Goal: Information Seeking & Learning: Learn about a topic

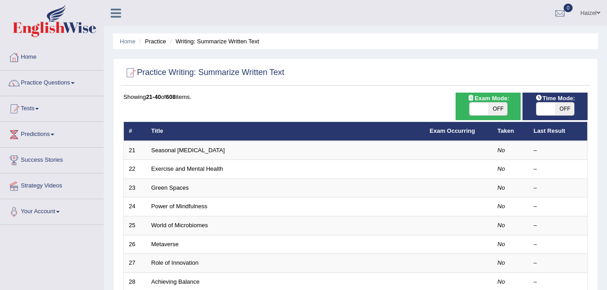
click at [496, 108] on span "OFF" at bounding box center [497, 109] width 19 height 13
checkbox input "true"
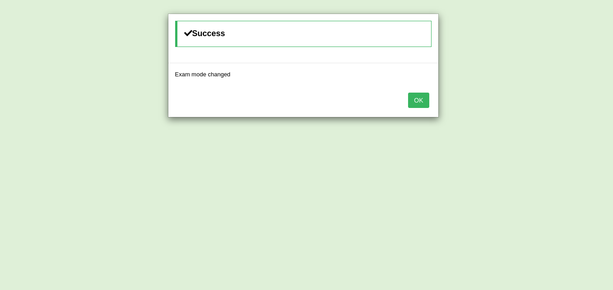
click at [425, 98] on button "OK" at bounding box center [418, 100] width 21 height 15
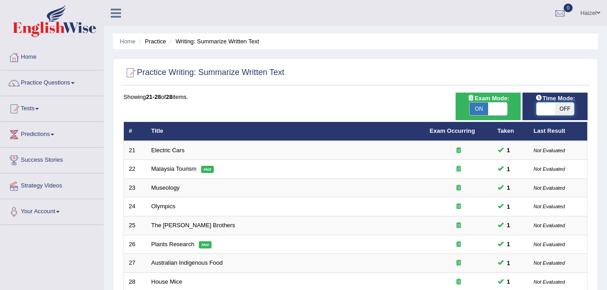
click at [544, 103] on span at bounding box center [545, 109] width 19 height 13
checkbox input "true"
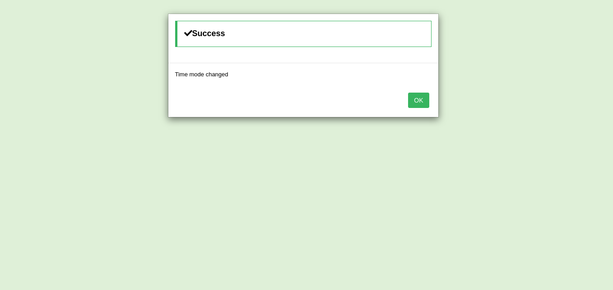
click at [417, 96] on button "OK" at bounding box center [418, 100] width 21 height 15
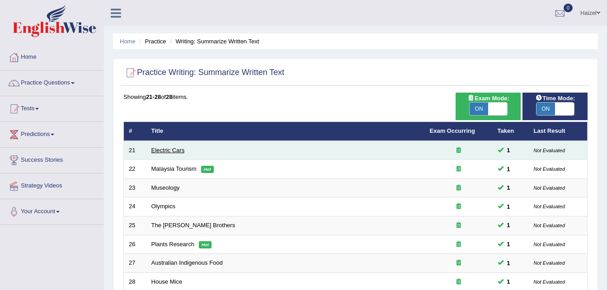
click at [162, 149] on link "Electric Cars" at bounding box center [167, 150] width 33 height 7
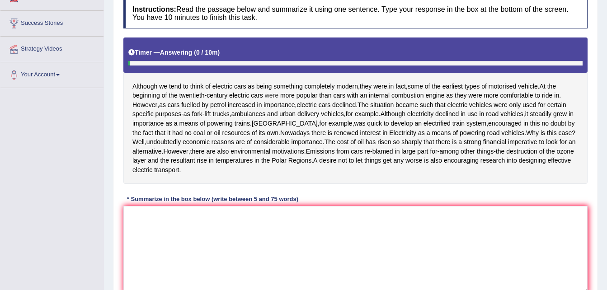
scroll to position [137, 0]
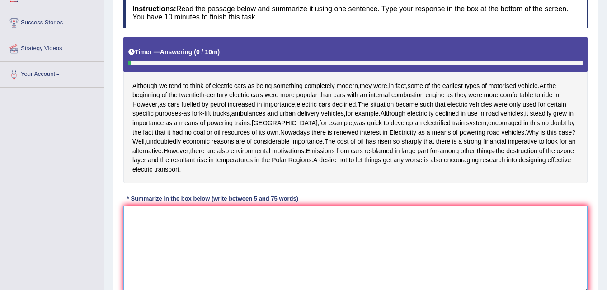
click at [271, 243] on textarea at bounding box center [355, 249] width 464 height 88
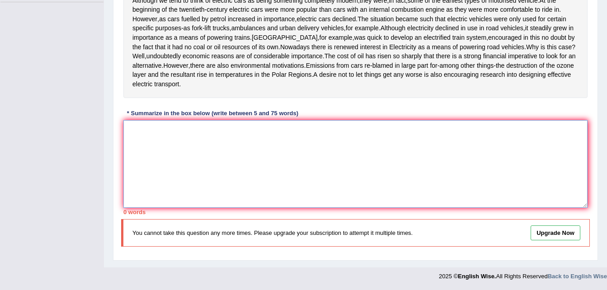
scroll to position [0, 0]
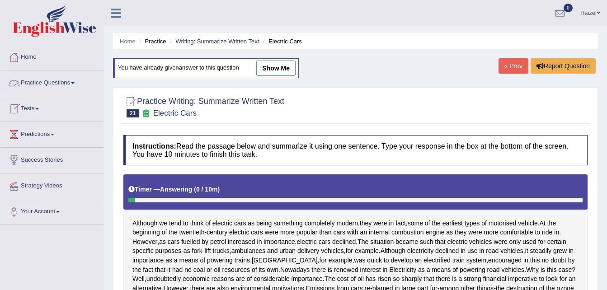
click at [61, 83] on link "Practice Questions" at bounding box center [51, 81] width 103 height 23
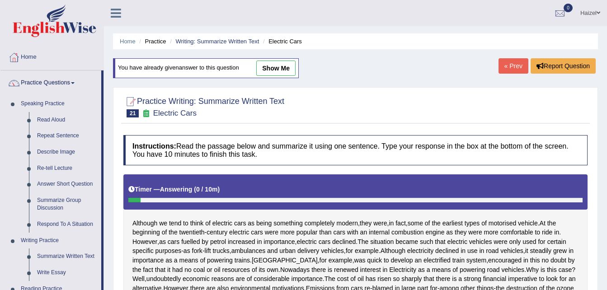
click at [280, 67] on link "show me" at bounding box center [275, 68] width 39 height 15
type textarea "This text is all about electric cars, and at the beginning of the twentieth-cen…"
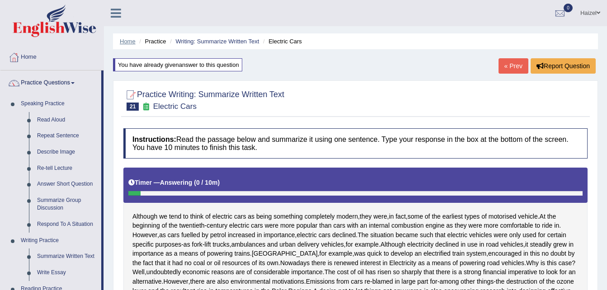
click at [129, 42] on link "Home" at bounding box center [128, 41] width 16 height 7
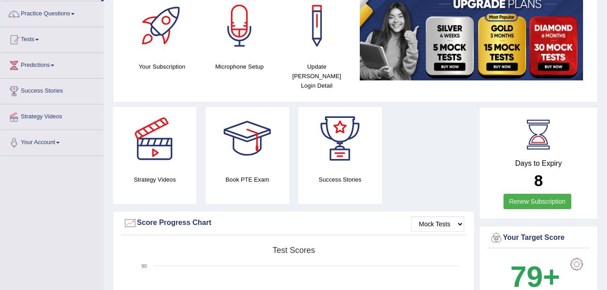
scroll to position [69, 0]
click at [71, 13] on link "Practice Questions" at bounding box center [51, 13] width 103 height 23
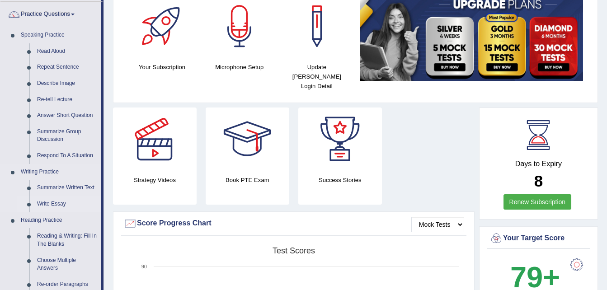
click at [61, 202] on link "Write Essay" at bounding box center [67, 204] width 68 height 16
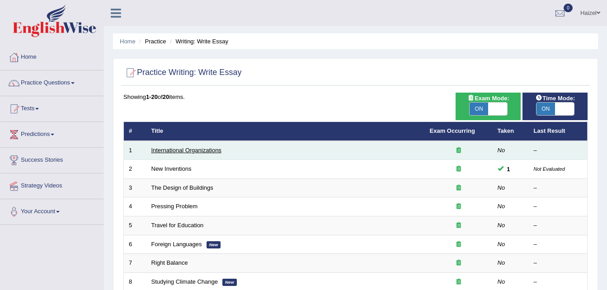
click at [197, 149] on link "International Organizations" at bounding box center [186, 150] width 70 height 7
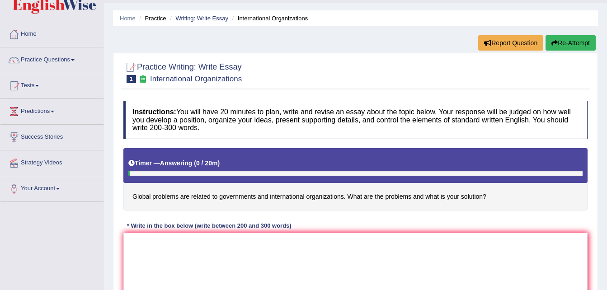
scroll to position [40, 0]
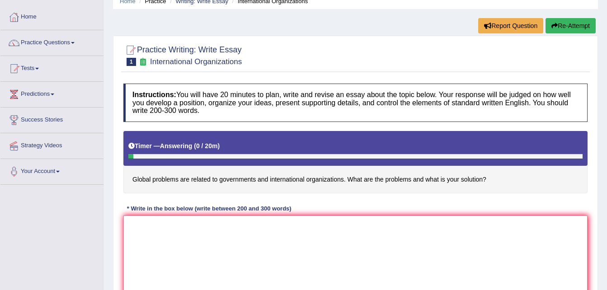
click at [275, 225] on textarea at bounding box center [355, 259] width 464 height 88
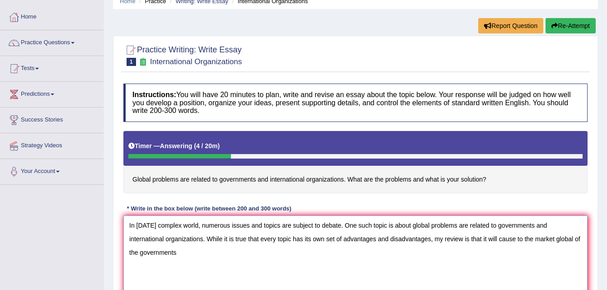
click at [515, 239] on textarea "In today's complex world, numerous issues and topics are subject to debate. One…" at bounding box center [355, 259] width 464 height 88
click at [561, 238] on textarea "In today's complex world, numerous issues and topics are subject to debate. One…" at bounding box center [355, 259] width 464 height 88
click at [262, 254] on textarea "In today's complex world, numerous issues and topics are subject to debate. One…" at bounding box center [355, 259] width 464 height 88
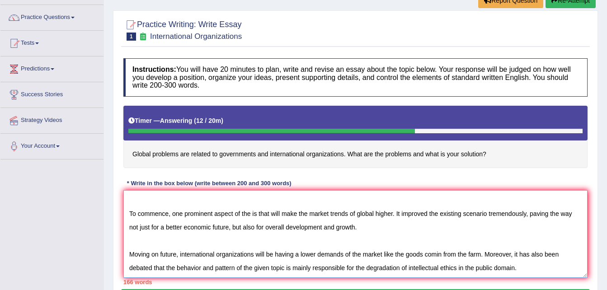
scroll to position [62, 0]
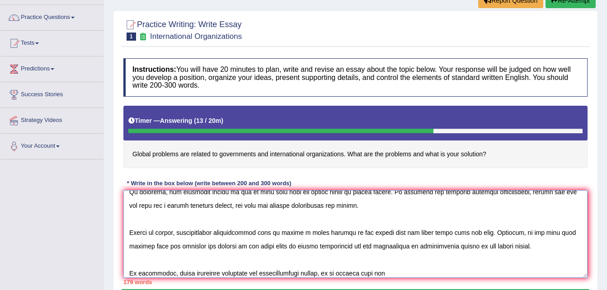
click at [396, 258] on textarea at bounding box center [355, 234] width 464 height 88
click at [395, 271] on textarea at bounding box center [355, 234] width 464 height 88
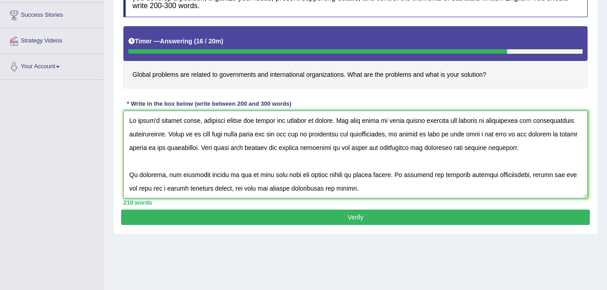
scroll to position [132, 0]
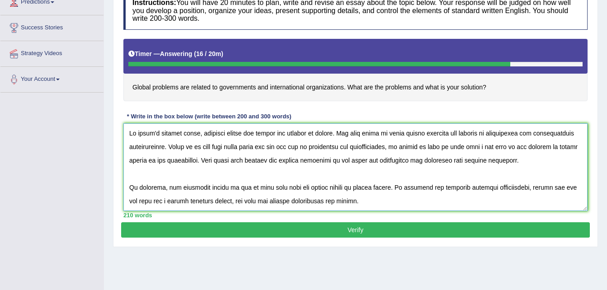
click at [251, 186] on textarea at bounding box center [355, 167] width 464 height 88
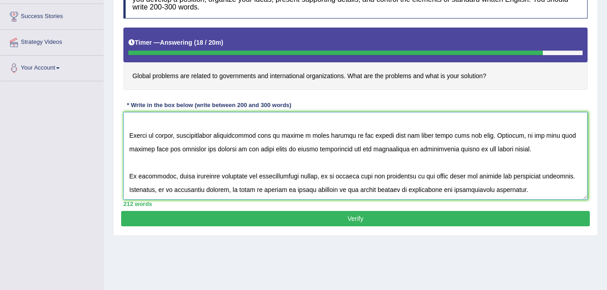
scroll to position [145, 0]
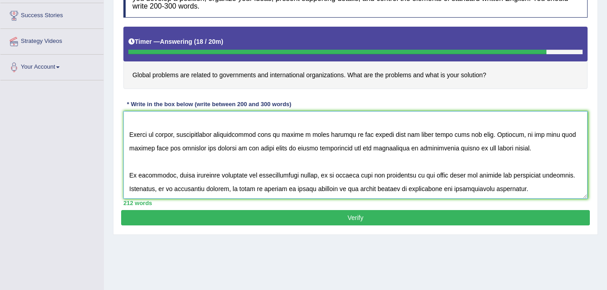
click at [442, 134] on textarea at bounding box center [355, 155] width 464 height 88
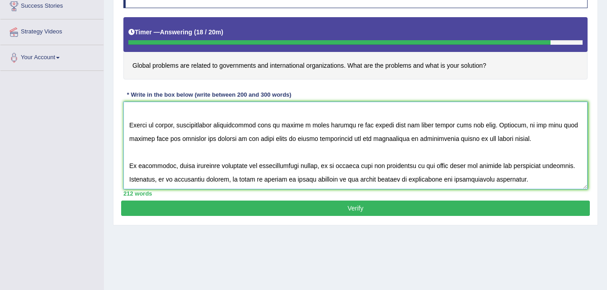
scroll to position [154, 0]
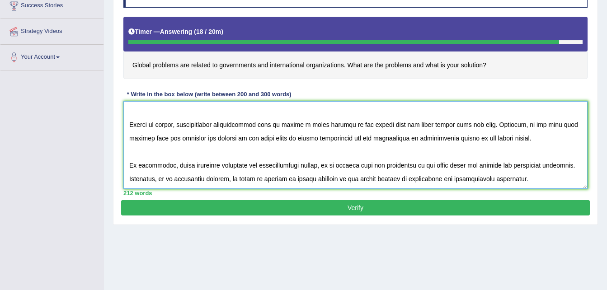
click at [516, 178] on textarea at bounding box center [355, 145] width 464 height 88
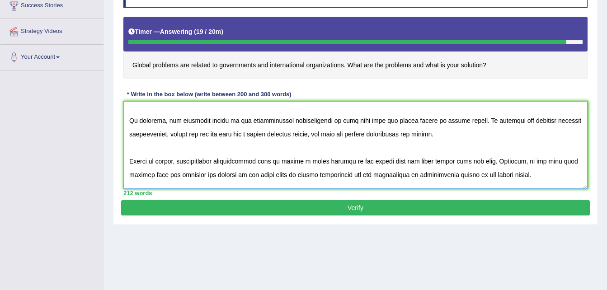
scroll to position [0, 0]
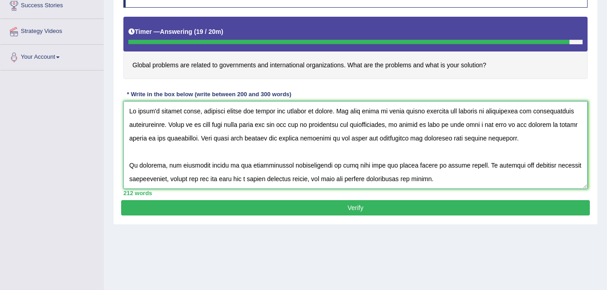
type textarea "In today's complex world, numerous issues and topics are subject to debate. One…"
click at [316, 206] on button "Verify" at bounding box center [355, 207] width 468 height 15
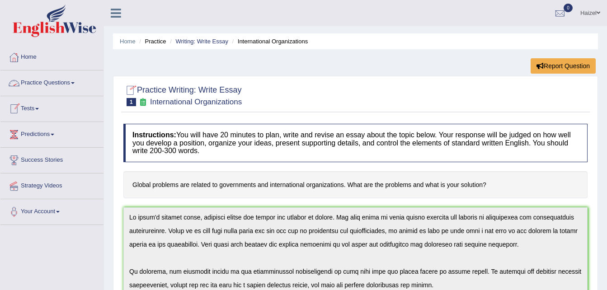
click at [63, 82] on link "Practice Questions" at bounding box center [51, 81] width 103 height 23
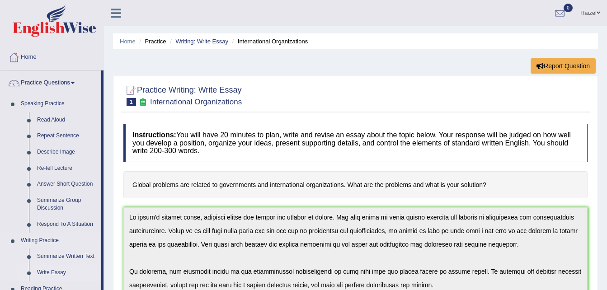
click at [52, 269] on link "Write Essay" at bounding box center [67, 273] width 68 height 16
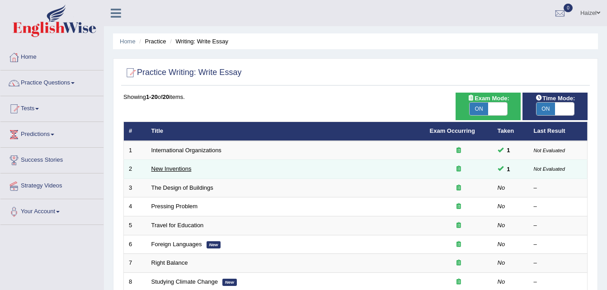
click at [178, 168] on link "New Inventions" at bounding box center [171, 168] width 40 height 7
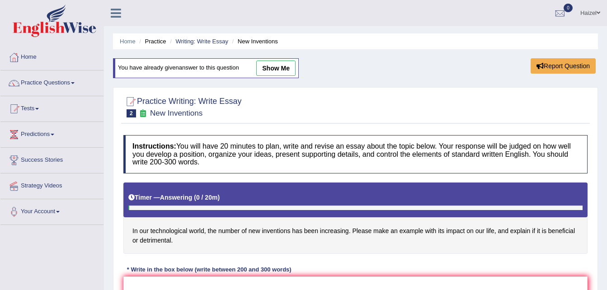
click at [279, 65] on link "show me" at bounding box center [275, 68] width 39 height 15
type textarea "In today's complex world , numerous issues and topics are subject to debate. On…"
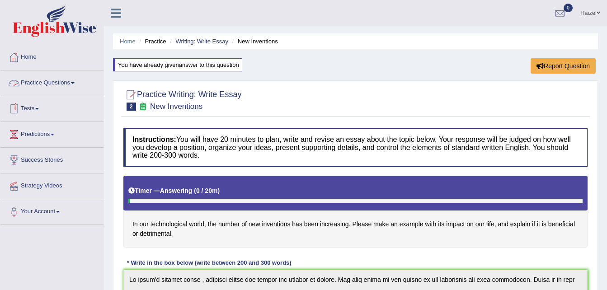
click at [58, 79] on link "Practice Questions" at bounding box center [51, 81] width 103 height 23
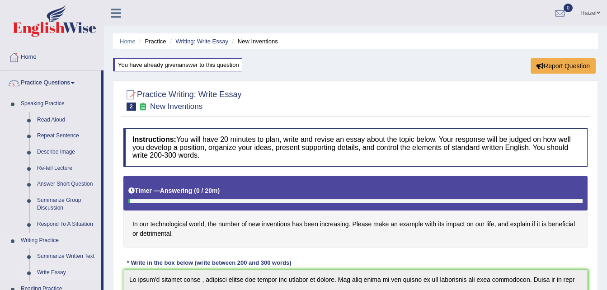
click at [51, 270] on link "Write Essay" at bounding box center [67, 273] width 68 height 16
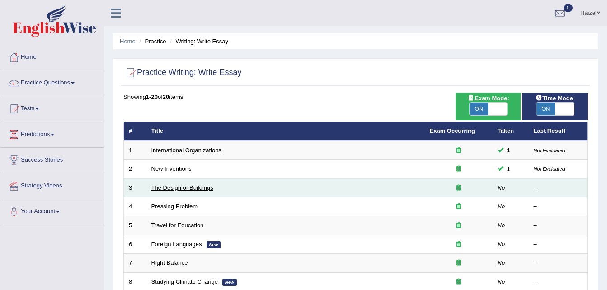
click at [186, 186] on link "The Design of Buildings" at bounding box center [182, 187] width 62 height 7
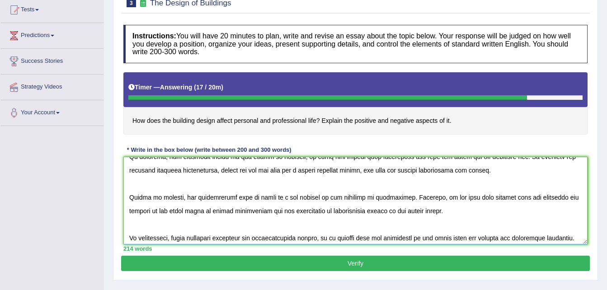
scroll to position [81, 0]
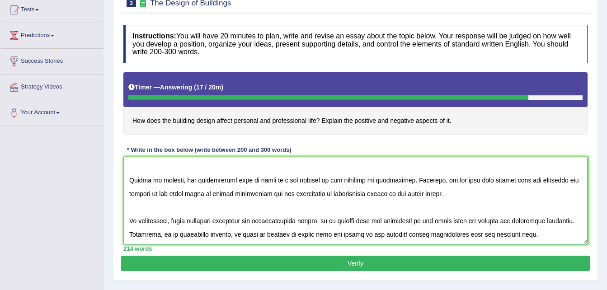
type textarea "In today's complex world, numerous isssues and topics are subject to debate. On…"
click at [348, 266] on button "Verify" at bounding box center [355, 263] width 468 height 15
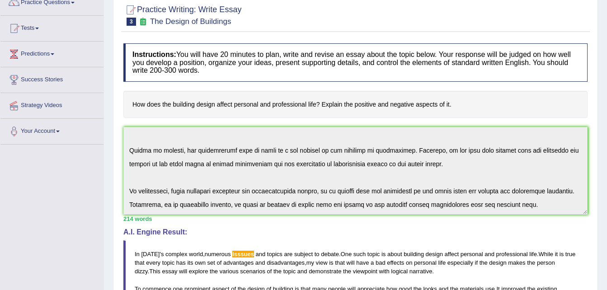
scroll to position [81, 0]
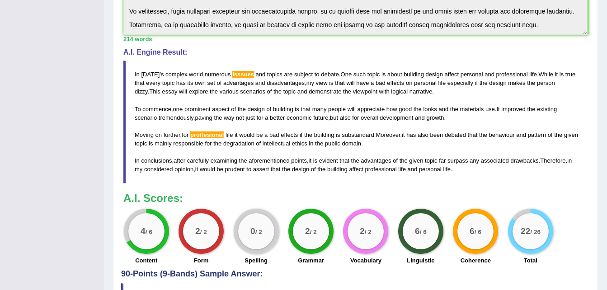
scroll to position [289, 0]
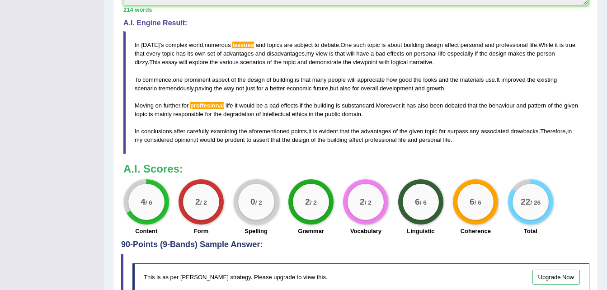
click at [348, 266] on div "This is as per English Wise's strategy. Please upgrade to view this. Upgrade Now" at bounding box center [360, 277] width 457 height 28
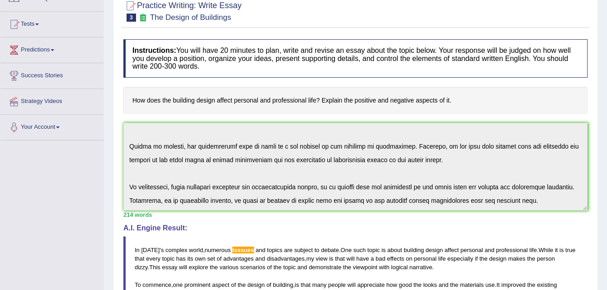
scroll to position [53, 0]
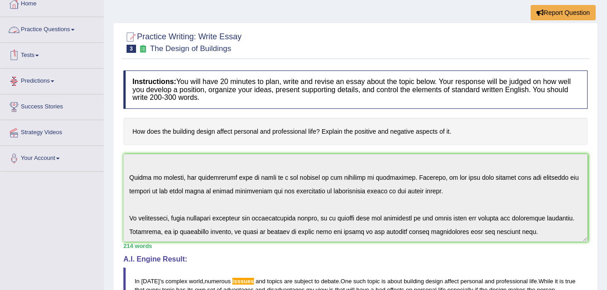
click at [58, 29] on link "Practice Questions" at bounding box center [51, 28] width 103 height 23
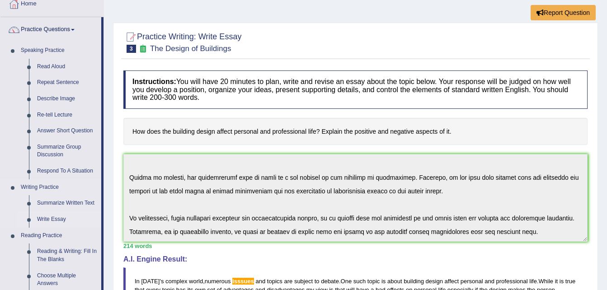
click at [54, 216] on link "Write Essay" at bounding box center [67, 219] width 68 height 16
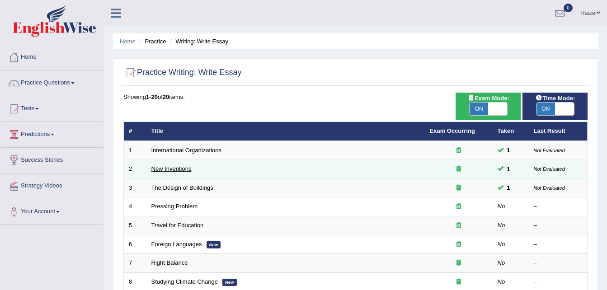
click at [180, 169] on link "New Inventions" at bounding box center [171, 168] width 40 height 7
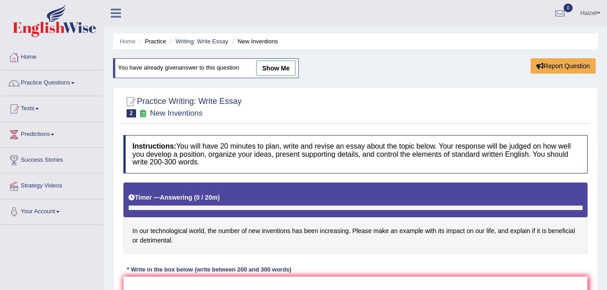
click at [278, 68] on link "show me" at bounding box center [275, 68] width 39 height 15
type textarea "In today's complex world , numerous issues and topics are subject to debate. On…"
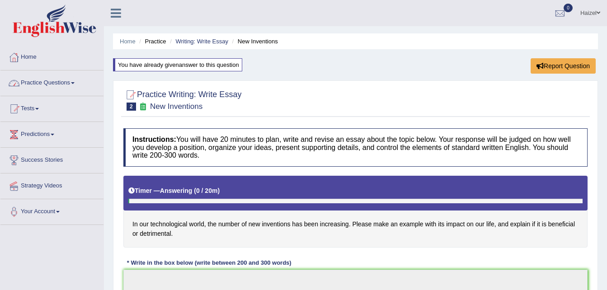
click at [70, 79] on link "Practice Questions" at bounding box center [51, 81] width 103 height 23
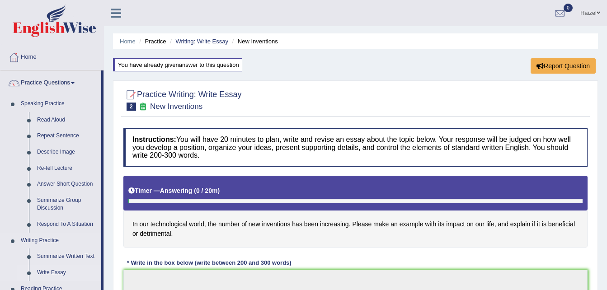
click at [55, 268] on link "Write Essay" at bounding box center [67, 273] width 68 height 16
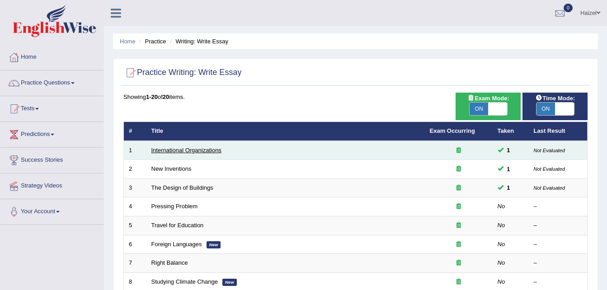
click at [184, 151] on link "International Organizations" at bounding box center [186, 150] width 70 height 7
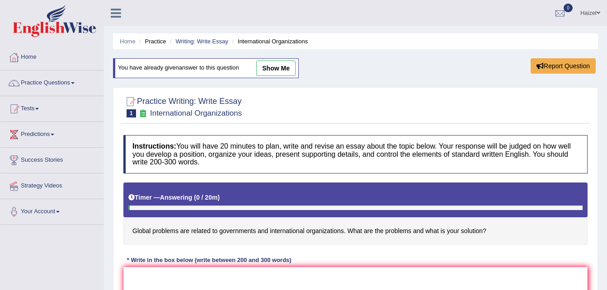
click at [285, 65] on link "show me" at bounding box center [275, 68] width 39 height 15
type textarea "In [DATE] complex world, numerous issues and topics are subject to debate. One …"
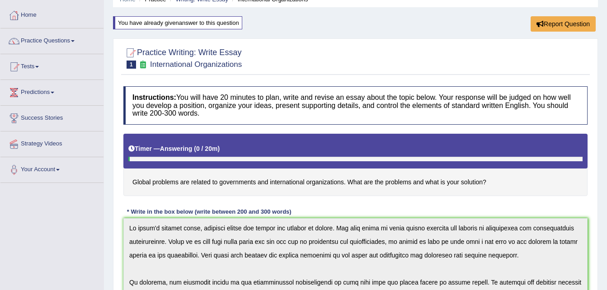
scroll to position [42, 0]
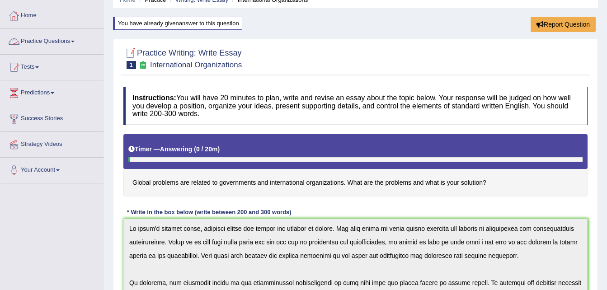
click at [59, 39] on link "Practice Questions" at bounding box center [51, 40] width 103 height 23
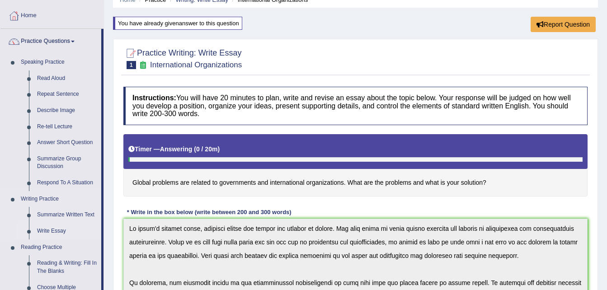
click at [49, 228] on link "Write Essay" at bounding box center [67, 231] width 68 height 16
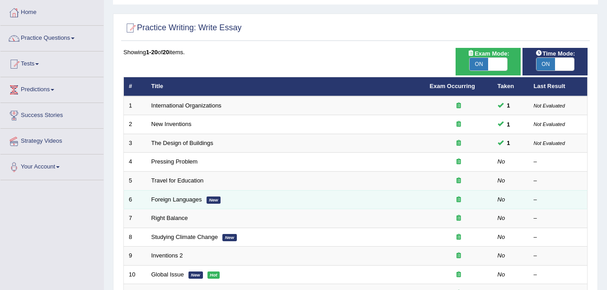
scroll to position [46, 0]
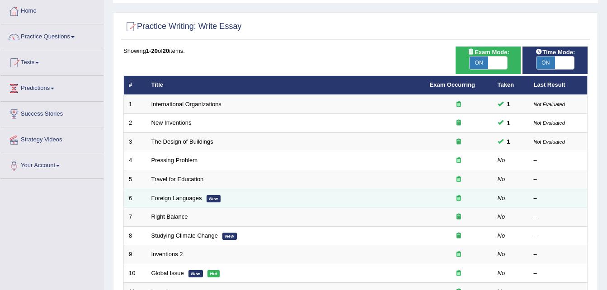
click at [257, 241] on td "Studying Climate Change New" at bounding box center [285, 235] width 278 height 19
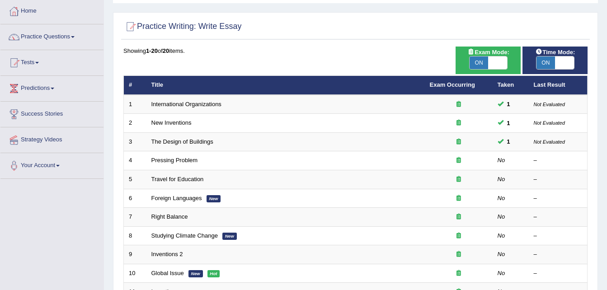
drag, startPoint x: 257, startPoint y: 241, endPoint x: 95, endPoint y: 211, distance: 164.9
click at [95, 211] on div "Toggle navigation Home Practice Questions Speaking Practice Read Aloud Repeat S…" at bounding box center [303, 233] width 607 height 558
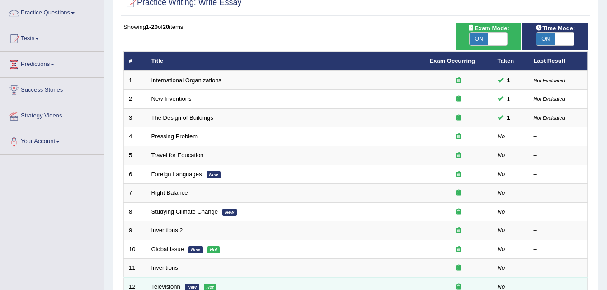
scroll to position [70, 0]
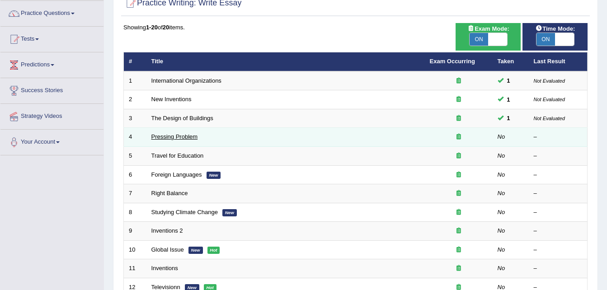
click at [174, 137] on link "Pressing Problem" at bounding box center [174, 136] width 47 height 7
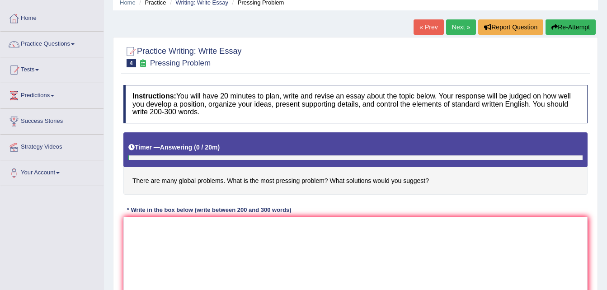
scroll to position [39, 0]
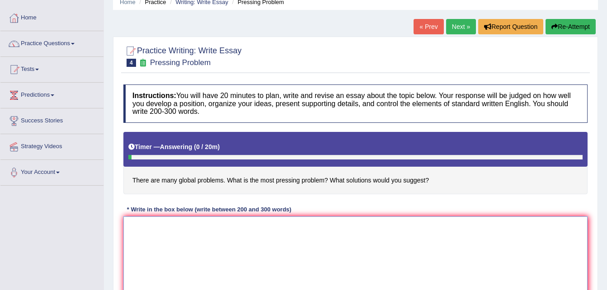
click at [277, 229] on textarea at bounding box center [355, 260] width 464 height 88
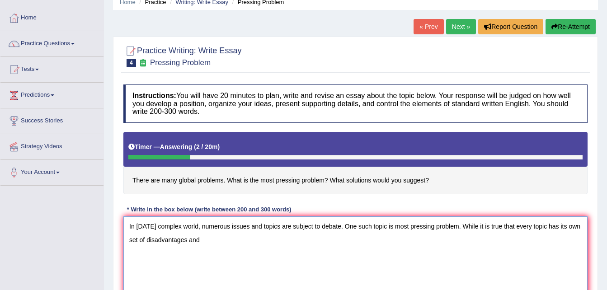
click at [155, 237] on textarea "In [DATE] complex world, numerous issues and topics are subject to debate. One …" at bounding box center [355, 260] width 464 height 88
click at [203, 236] on textarea "In [DATE] complex world, numerous issues and topics are subject to debate. One …" at bounding box center [355, 260] width 464 height 88
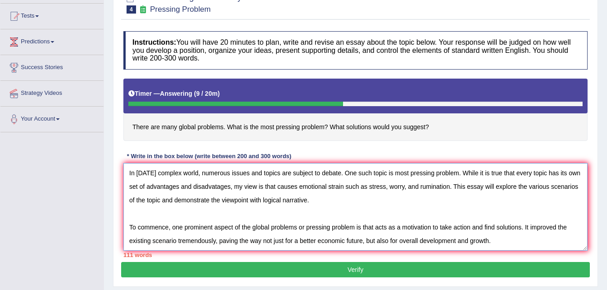
scroll to position [22, 0]
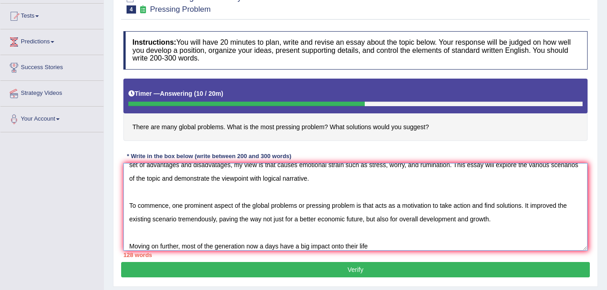
click at [181, 245] on textarea "In today's complex world, numerous issues and topics are subject to debate. One…" at bounding box center [355, 207] width 464 height 88
click at [384, 241] on textarea "In today's complex world, numerous issues and topics are subject to debate. One…" at bounding box center [355, 207] width 464 height 88
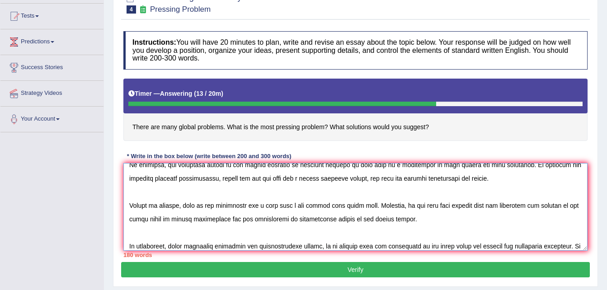
scroll to position [76, 0]
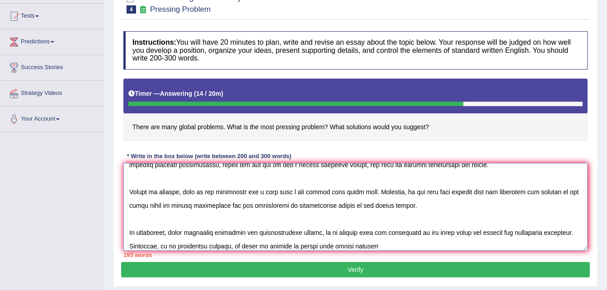
click at [328, 244] on textarea at bounding box center [355, 207] width 464 height 88
click at [373, 247] on textarea at bounding box center [355, 207] width 464 height 88
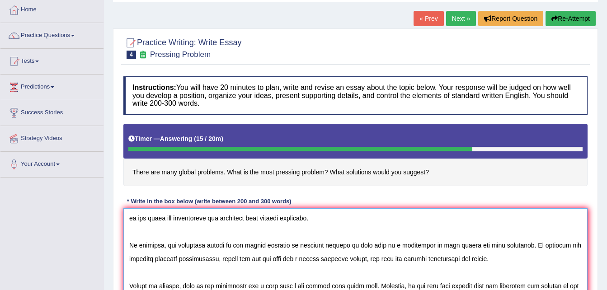
scroll to position [0, 0]
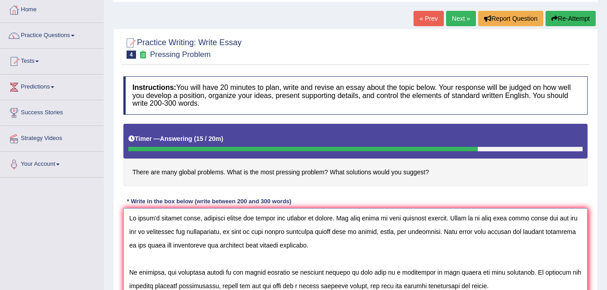
click at [458, 219] on textarea at bounding box center [355, 252] width 464 height 88
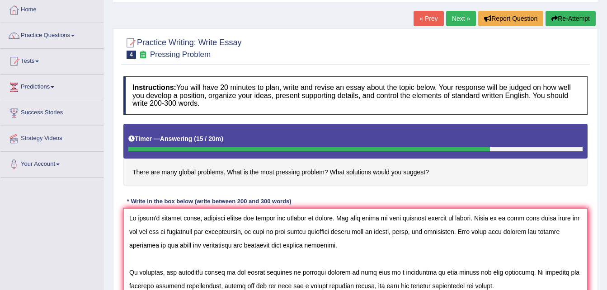
click at [481, 233] on textarea at bounding box center [355, 252] width 464 height 88
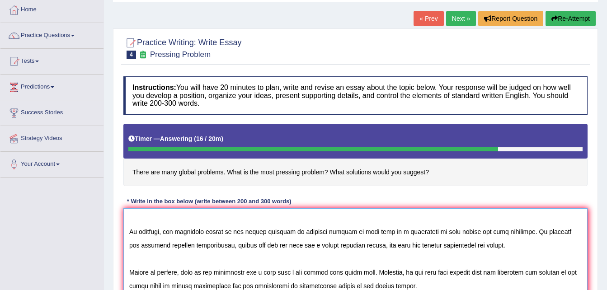
scroll to position [41, 0]
click at [524, 232] on textarea at bounding box center [355, 252] width 464 height 88
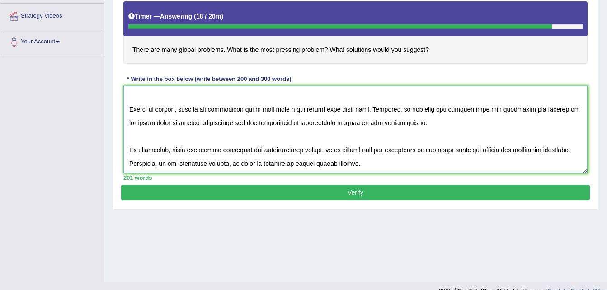
scroll to position [170, 0]
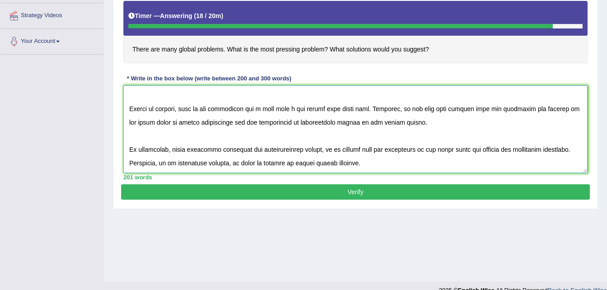
type textarea "In today's complex world, numerous issues and topics are subject to debate. One…"
click at [368, 190] on button "Verify" at bounding box center [355, 191] width 468 height 15
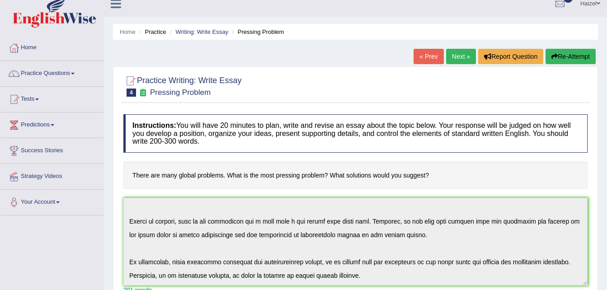
scroll to position [0, 0]
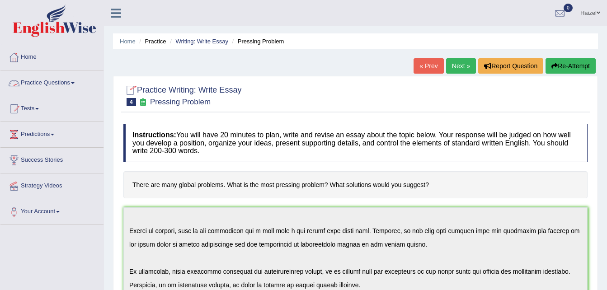
click at [70, 83] on link "Practice Questions" at bounding box center [51, 81] width 103 height 23
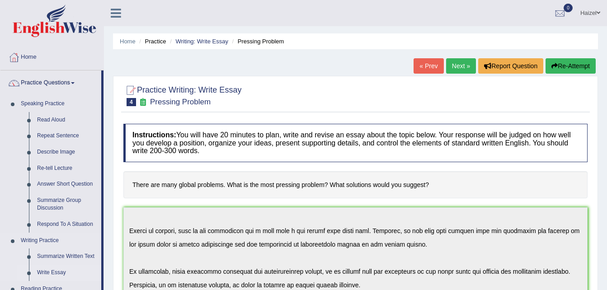
click at [57, 270] on link "Write Essay" at bounding box center [67, 273] width 68 height 16
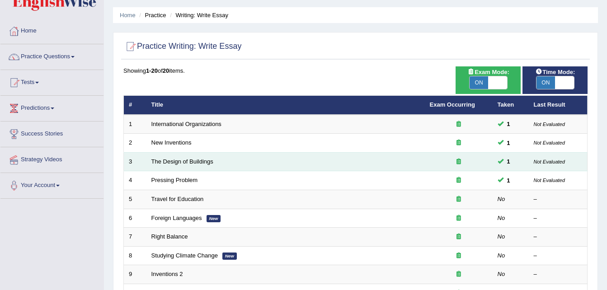
scroll to position [44, 0]
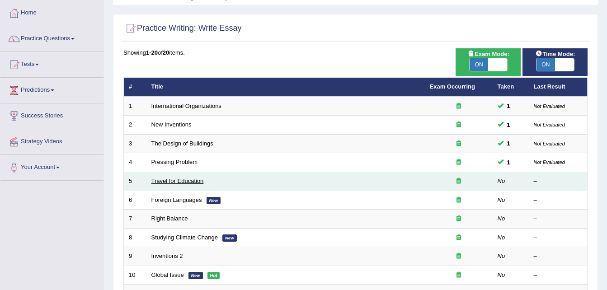
click at [189, 181] on link "Travel for Education" at bounding box center [177, 180] width 52 height 7
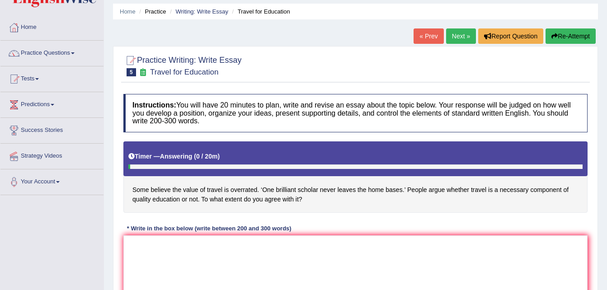
scroll to position [30, 0]
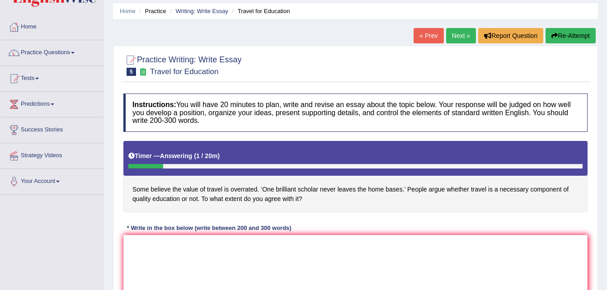
click at [390, 219] on div "Instructions: You will have 20 minutes to plan, write and revise an essay about…" at bounding box center [355, 211] width 468 height 245
click at [362, 242] on textarea at bounding box center [355, 279] width 464 height 88
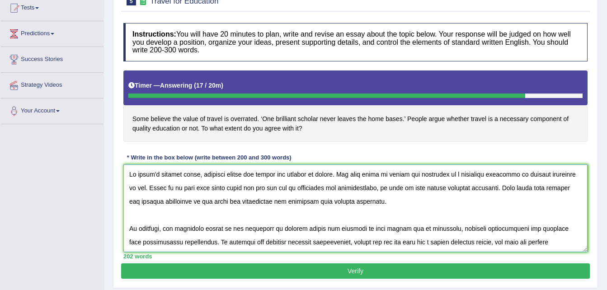
scroll to position [100, 0]
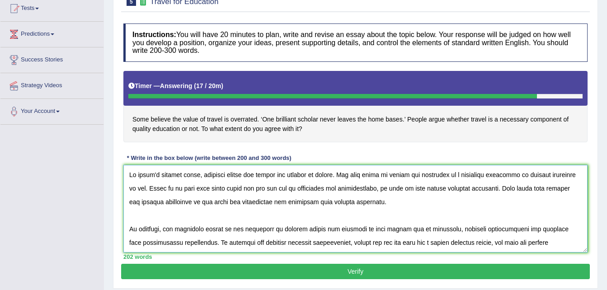
click at [214, 203] on textarea at bounding box center [355, 209] width 464 height 88
click at [210, 203] on textarea at bounding box center [355, 209] width 464 height 88
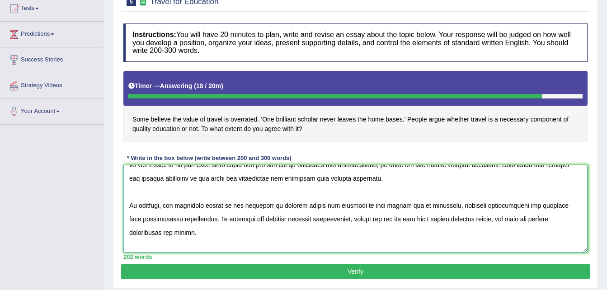
scroll to position [24, 0]
click at [153, 218] on textarea at bounding box center [355, 209] width 464 height 88
click at [151, 218] on textarea at bounding box center [355, 209] width 464 height 88
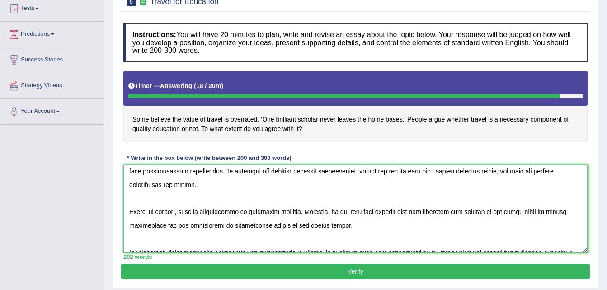
scroll to position [74, 0]
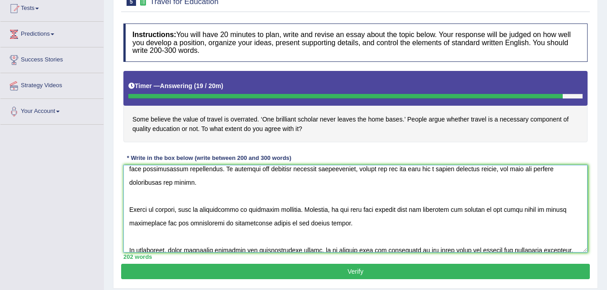
click at [226, 209] on textarea at bounding box center [355, 209] width 464 height 88
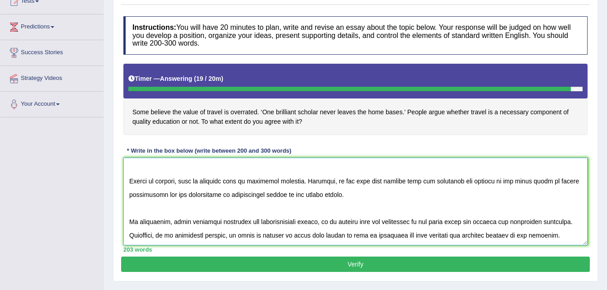
scroll to position [108, 0]
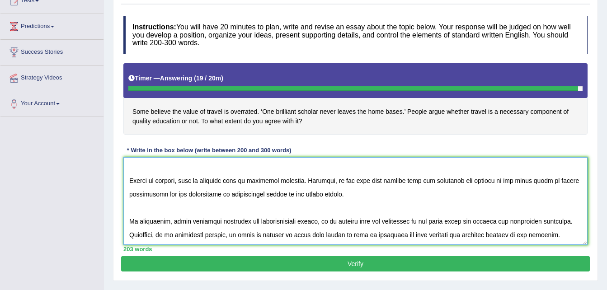
type textarea "In today's complex world, numerous issues and topics are subject to debate. One…"
click at [324, 266] on button "Verify" at bounding box center [355, 263] width 468 height 15
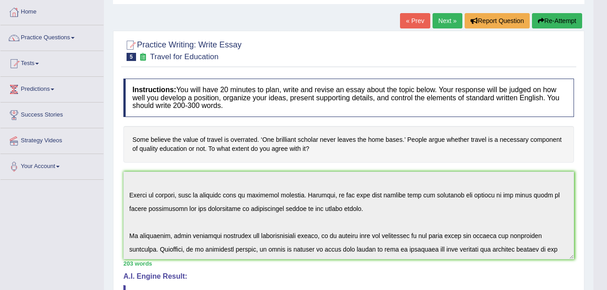
scroll to position [0, 0]
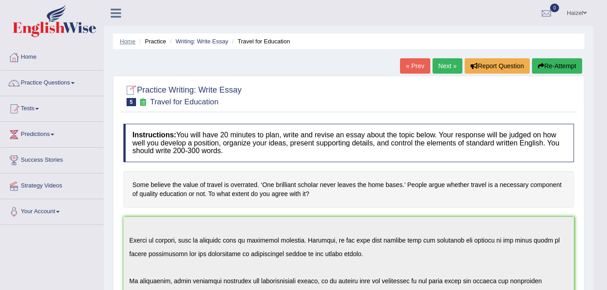
click at [127, 43] on link "Home" at bounding box center [128, 41] width 16 height 7
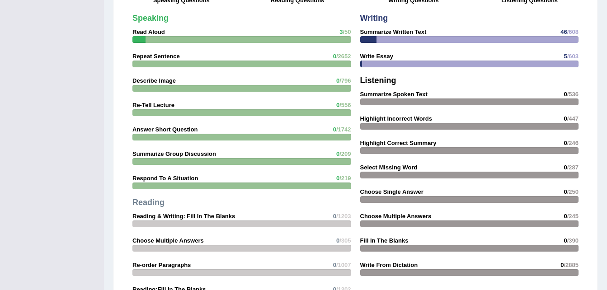
scroll to position [760, 0]
